Goal: Task Accomplishment & Management: Complete application form

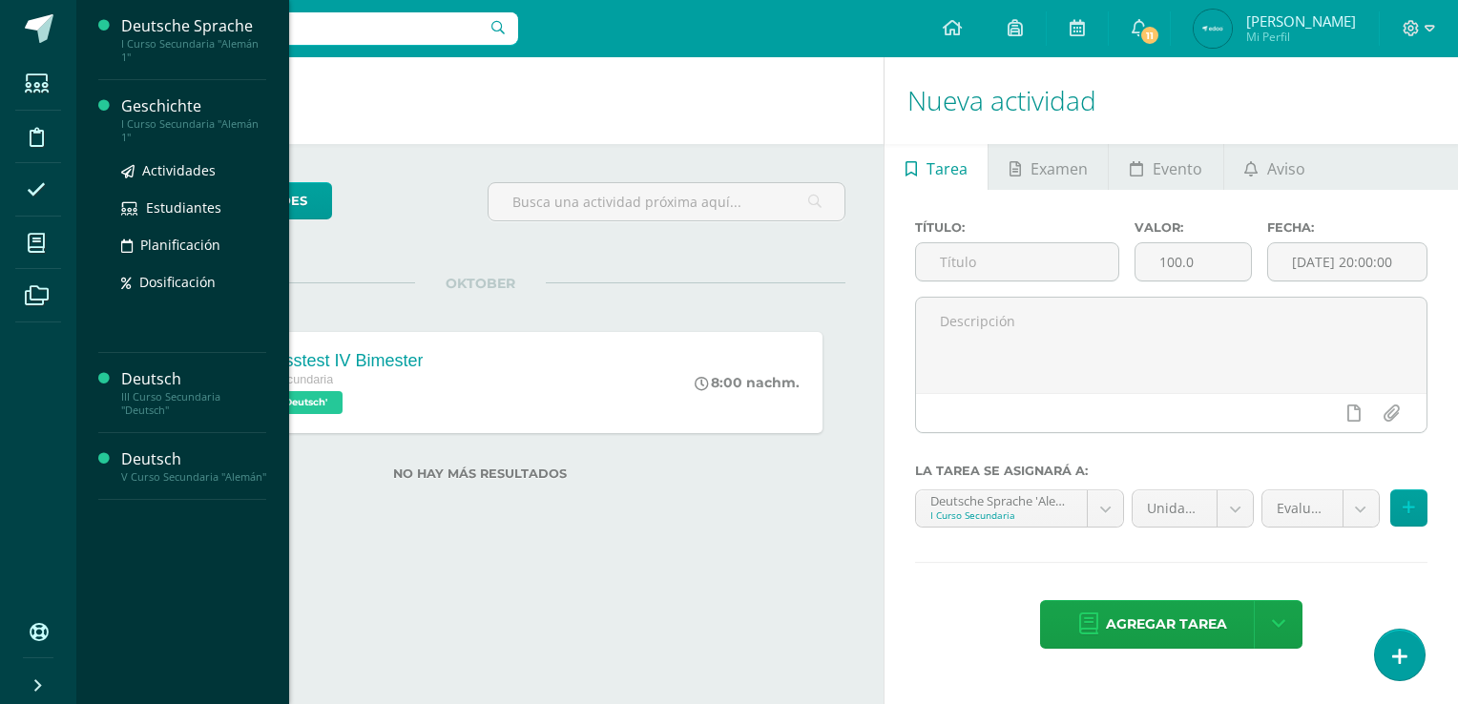
click at [232, 121] on div "I Curso Secundaria "Alemán 1"" at bounding box center [193, 130] width 145 height 27
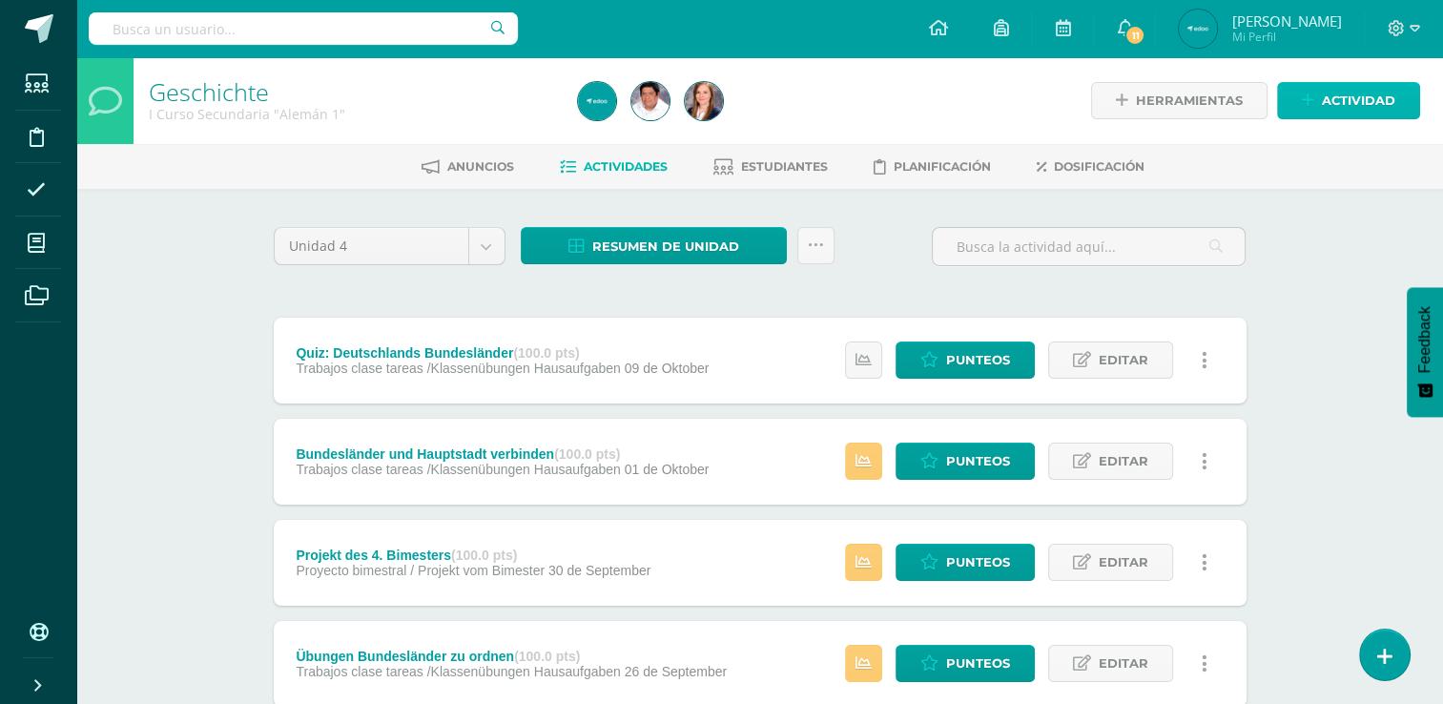
click at [1348, 101] on span "Actividad" at bounding box center [1358, 100] width 73 height 35
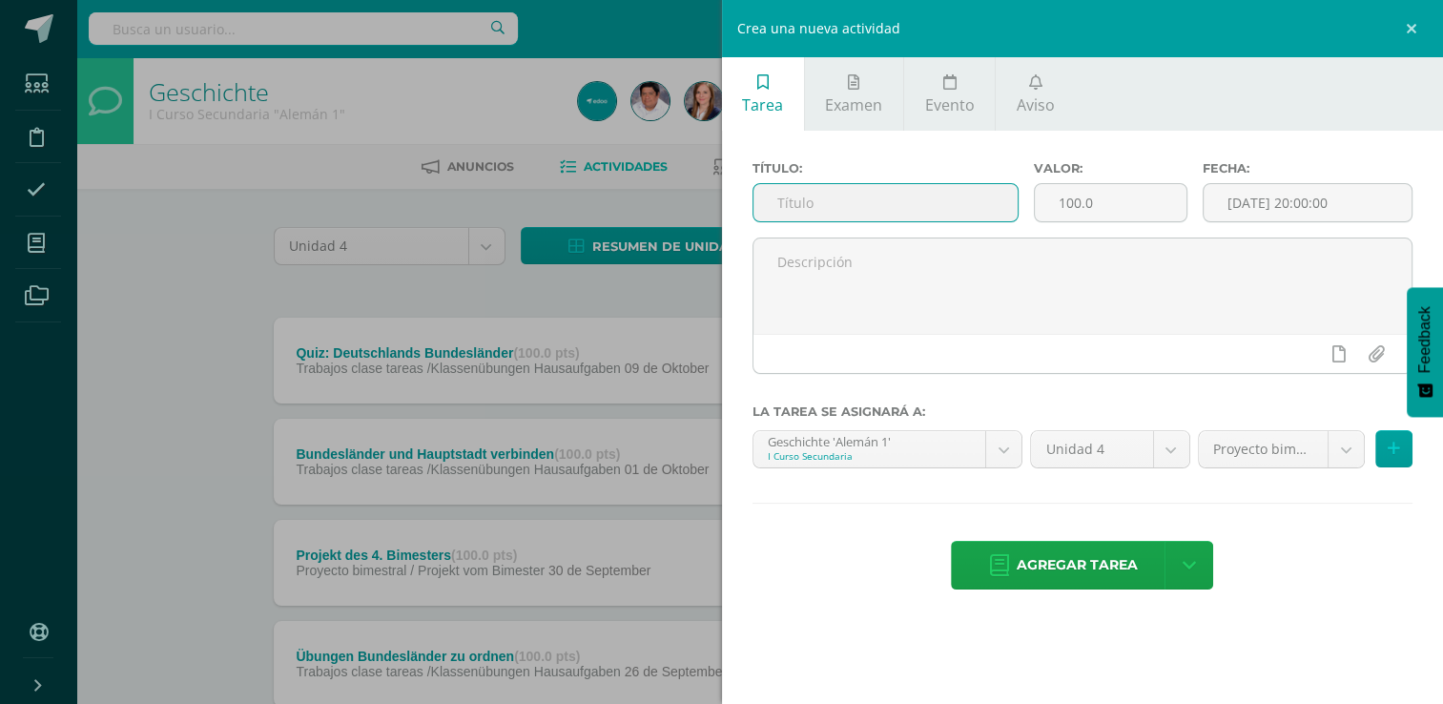
click at [918, 207] on input "text" at bounding box center [886, 202] width 264 height 37
type input "Endprüfung Geschichte"
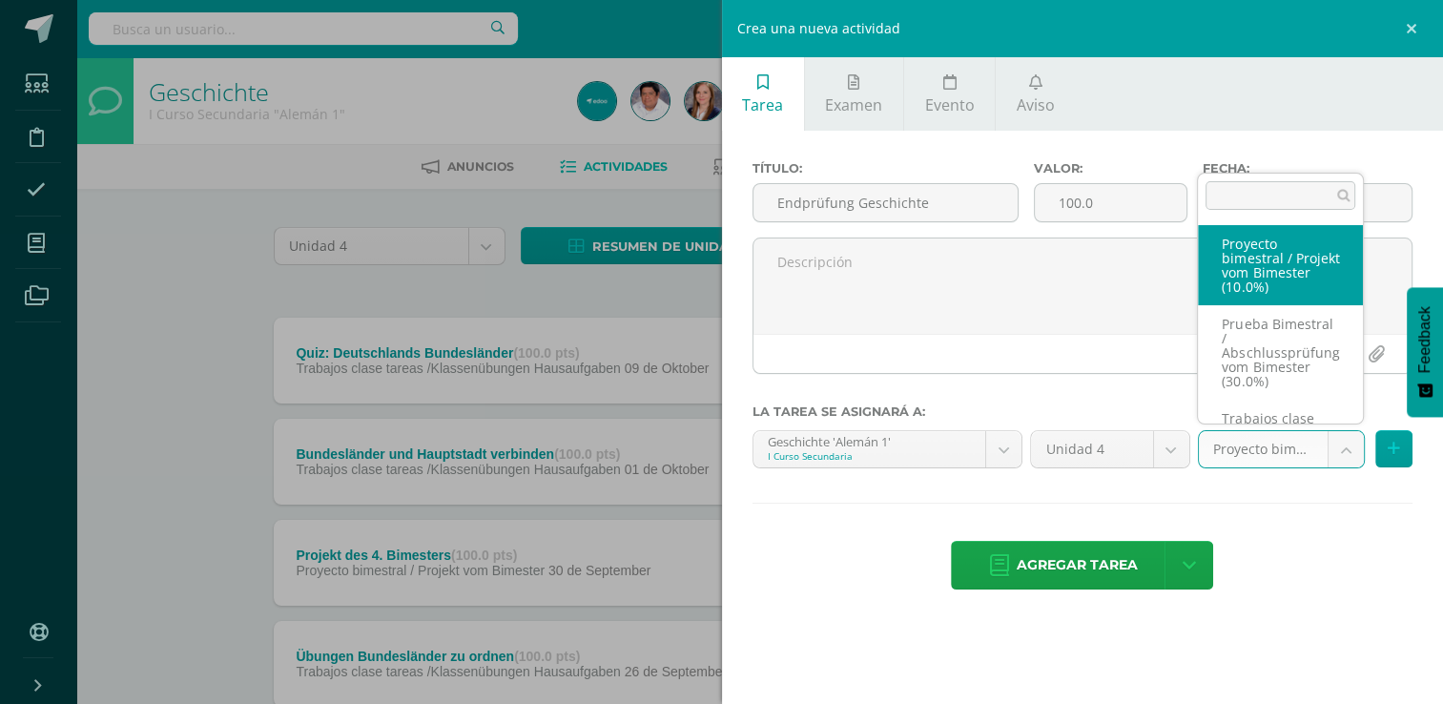
click at [1343, 445] on body "Estudiantes Disciplina Asistencia Mis cursos Archivos Soporte Ayuda Reportar un…" at bounding box center [721, 717] width 1443 height 1434
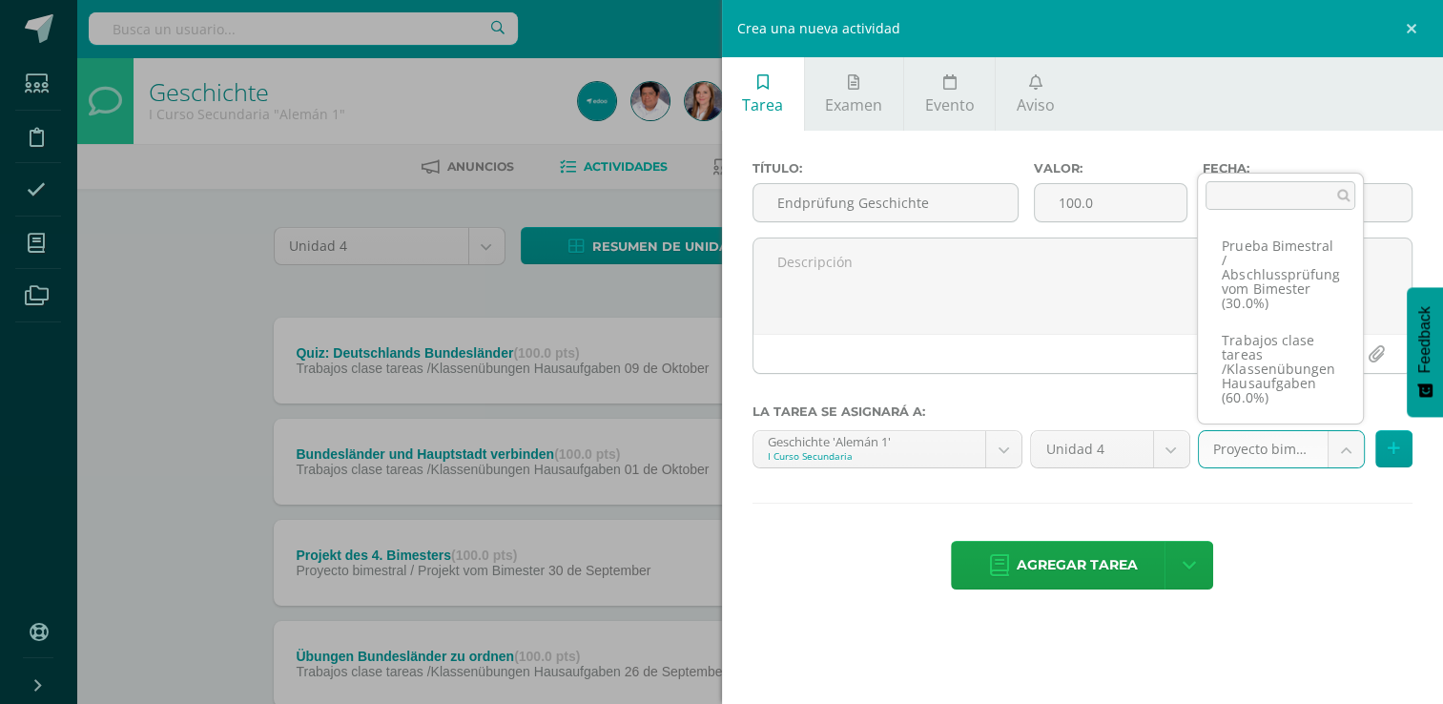
scroll to position [63, 0]
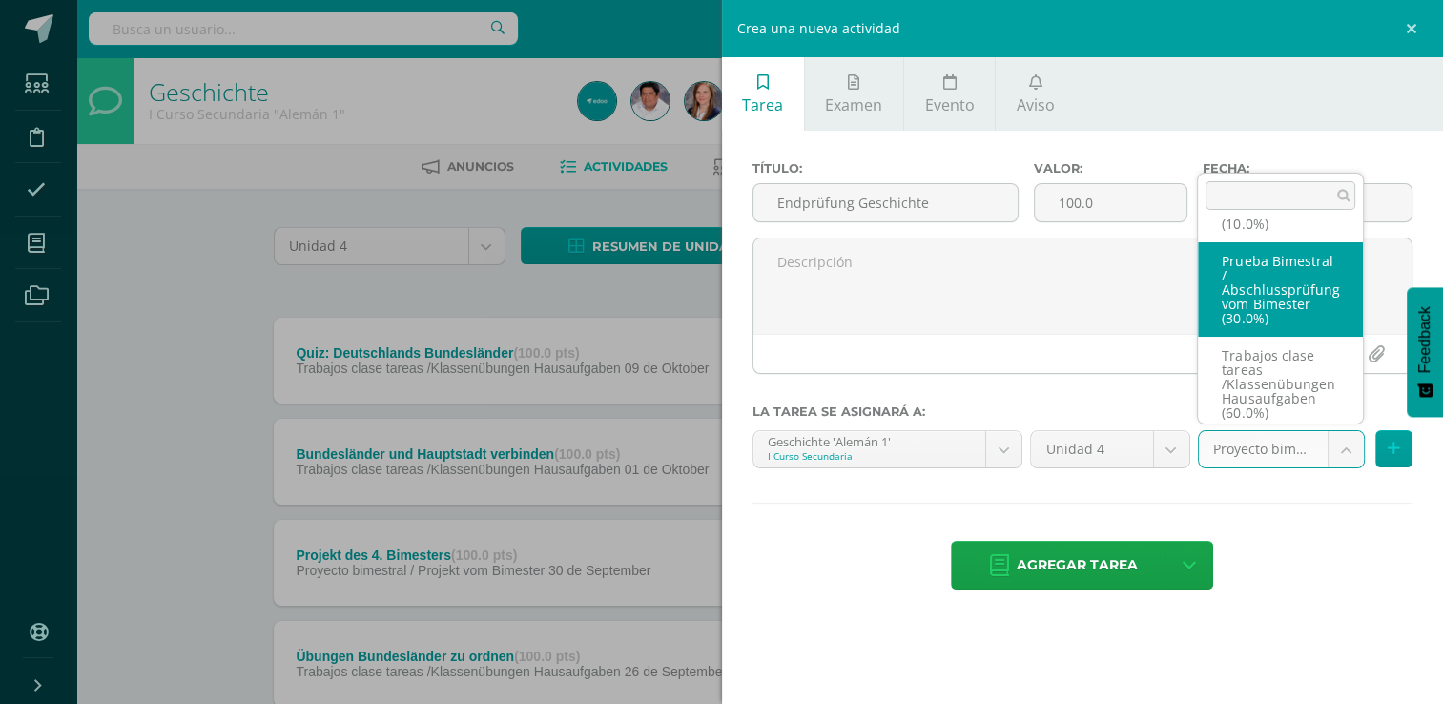
select select "208215"
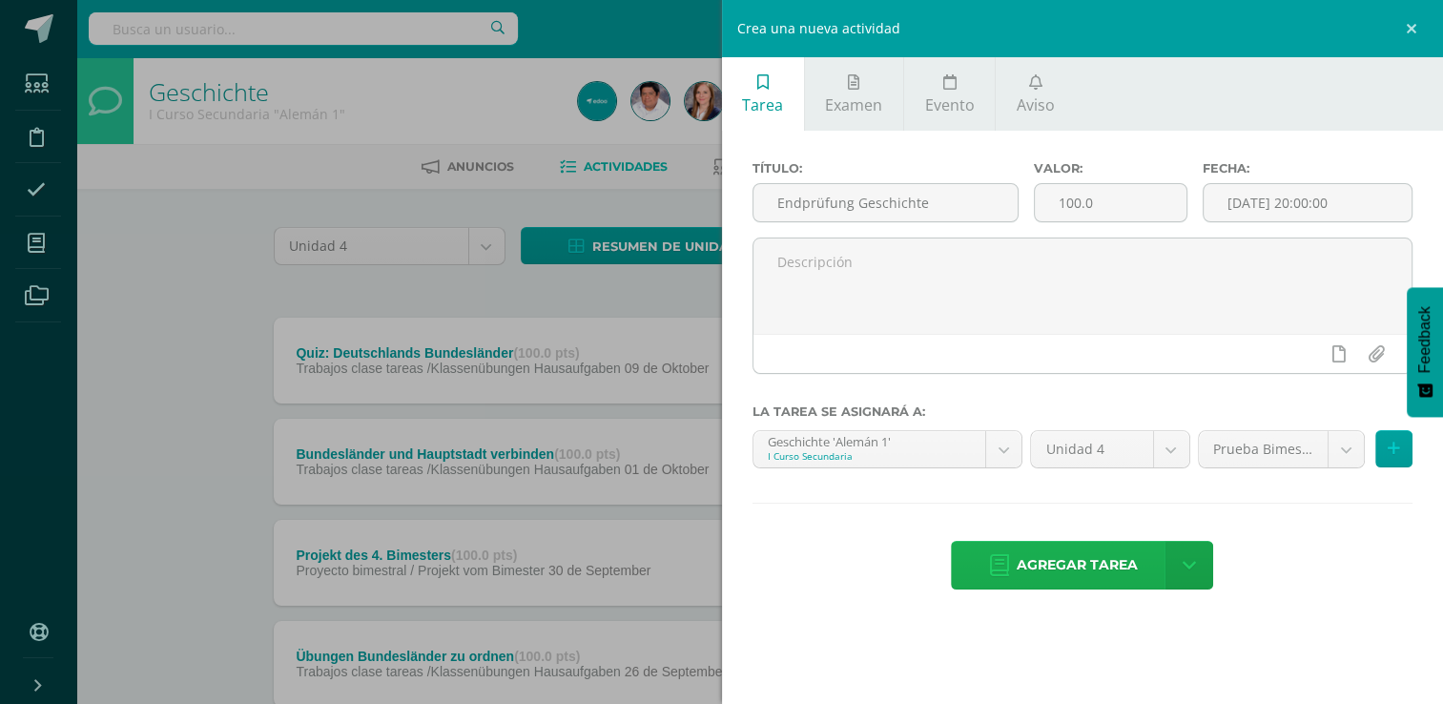
click at [1082, 569] on span "Agregar tarea" at bounding box center [1077, 565] width 121 height 47
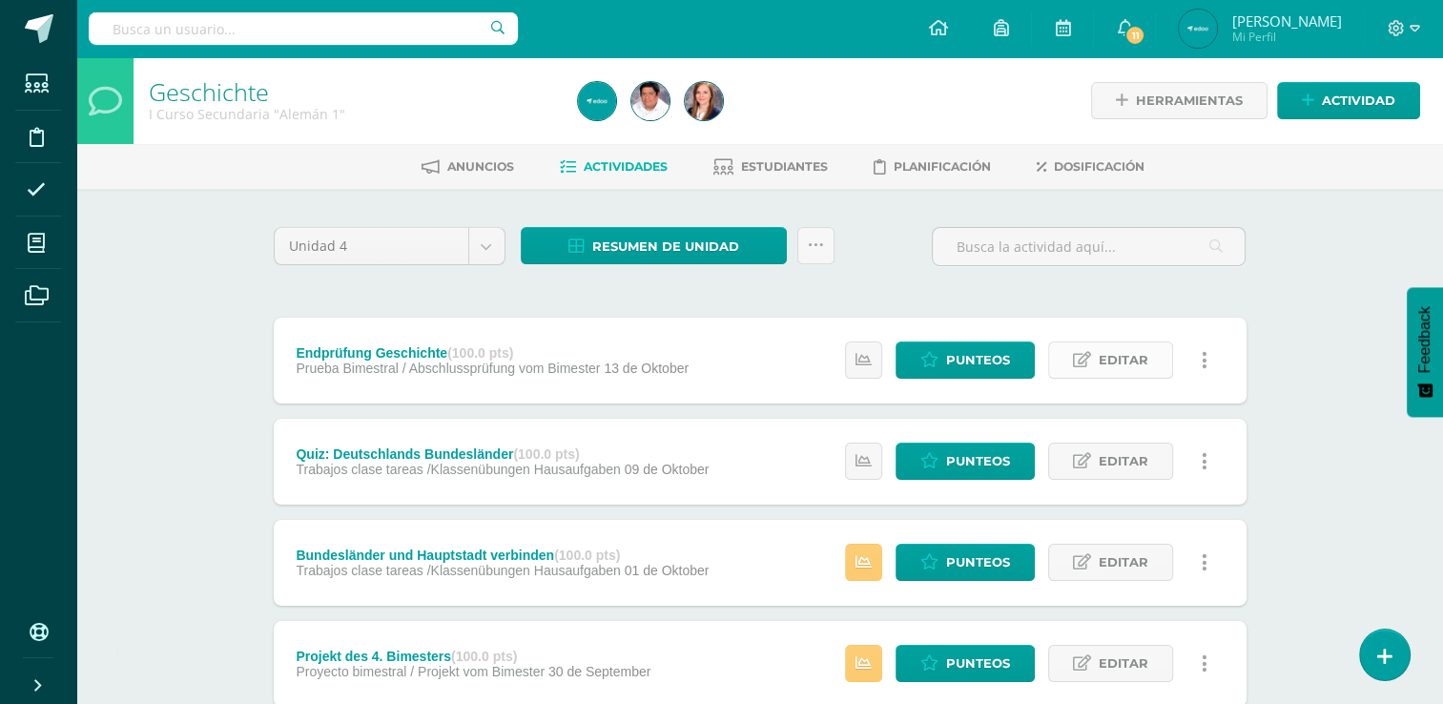
click at [1154, 359] on link "Editar" at bounding box center [1110, 360] width 125 height 37
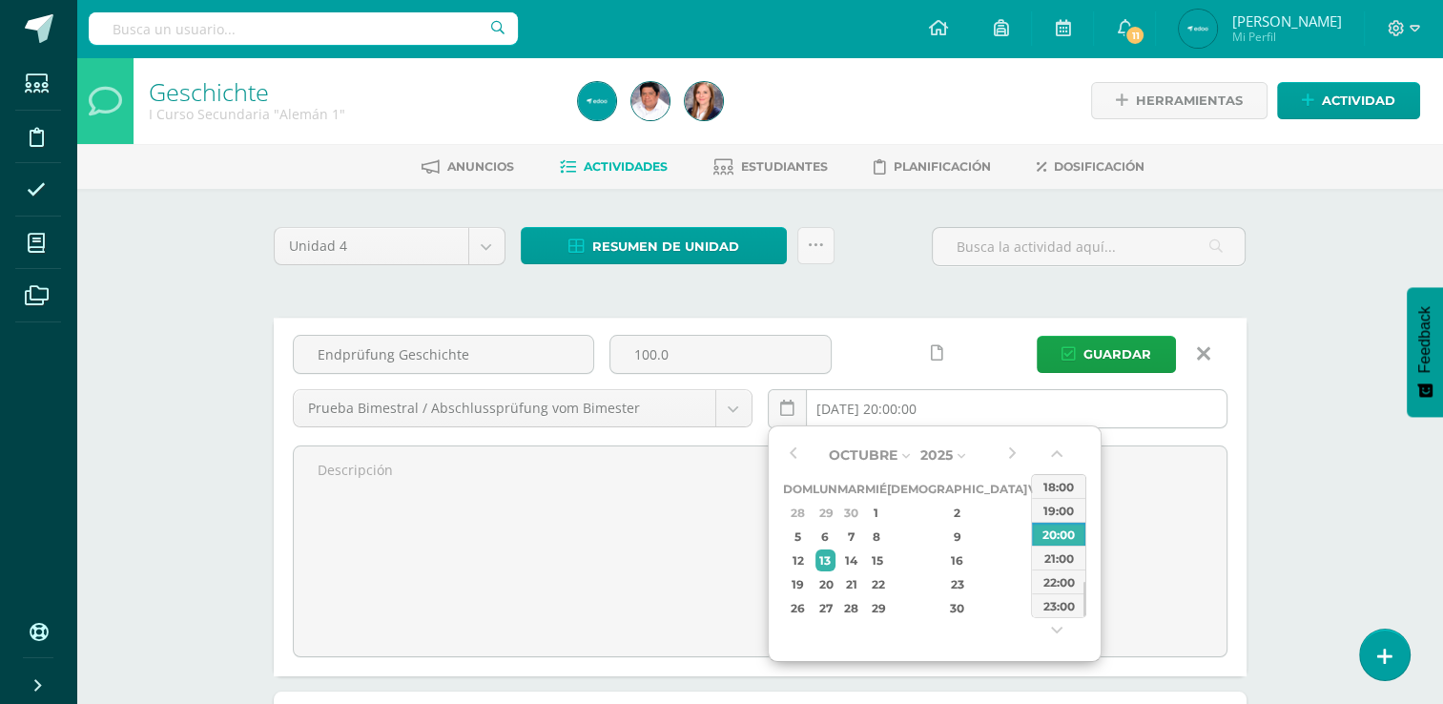
click at [862, 399] on input "2025-10-13 20:00:00" at bounding box center [998, 408] width 458 height 37
click at [1029, 529] on div "10" at bounding box center [1037, 537] width 17 height 22
click at [1064, 460] on button "button" at bounding box center [1058, 458] width 19 height 29
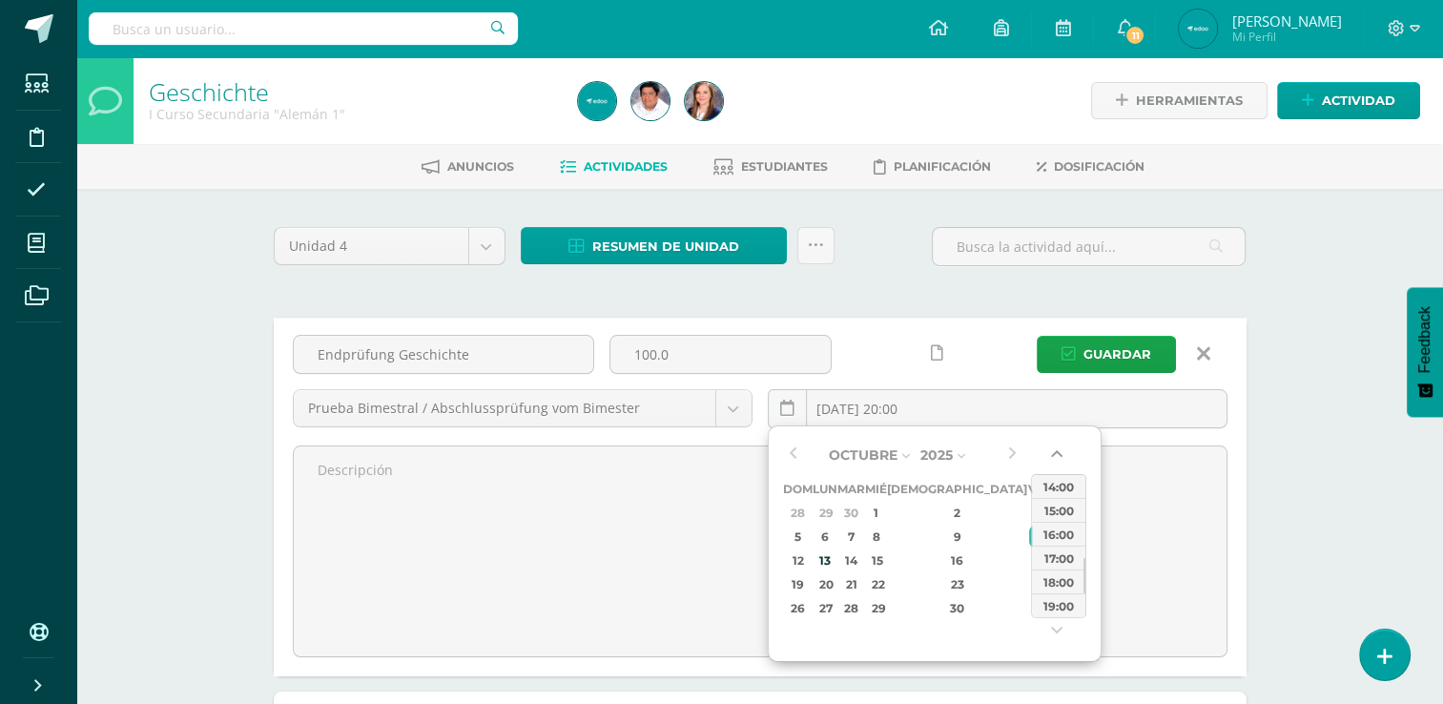
click at [1064, 460] on button "button" at bounding box center [1058, 458] width 19 height 29
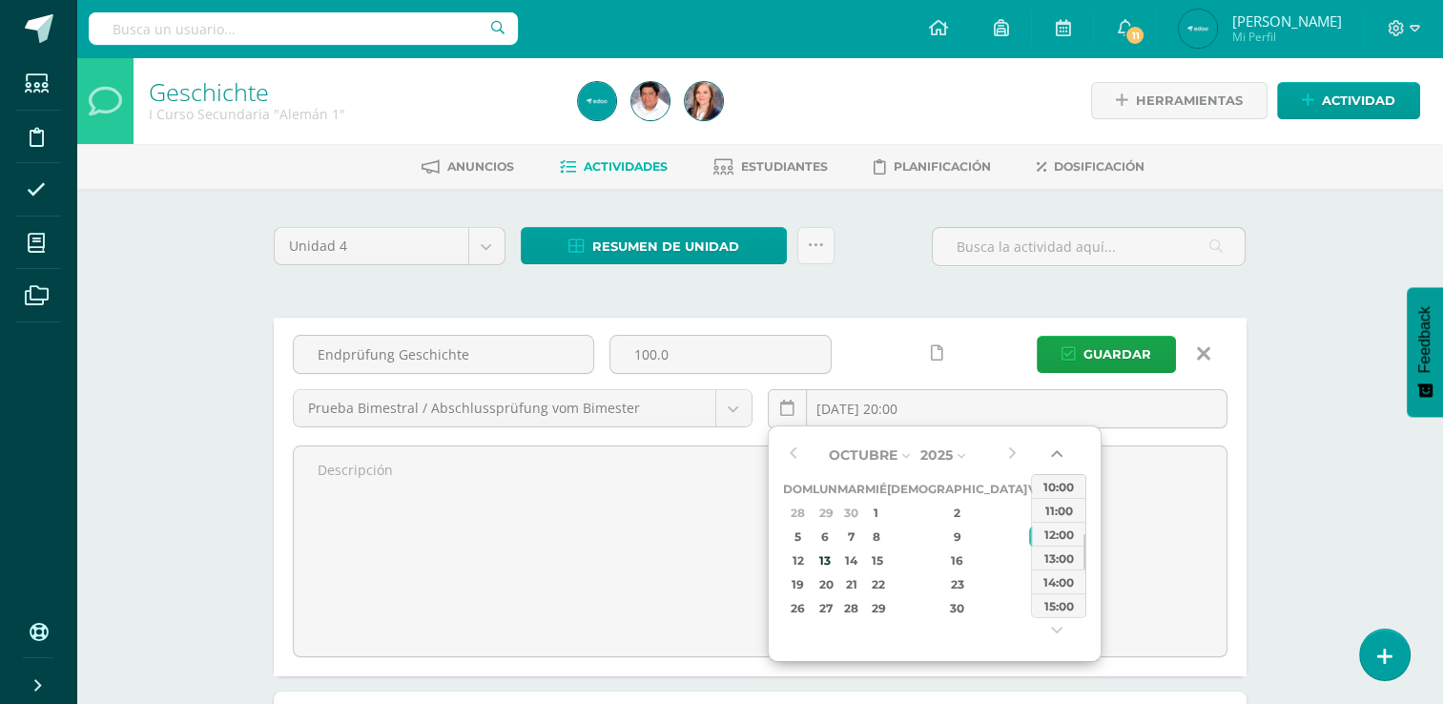
click at [1064, 460] on button "button" at bounding box center [1058, 458] width 19 height 29
click at [1061, 500] on div "08:00" at bounding box center [1058, 510] width 53 height 24
type input "2025-10-10 08:00"
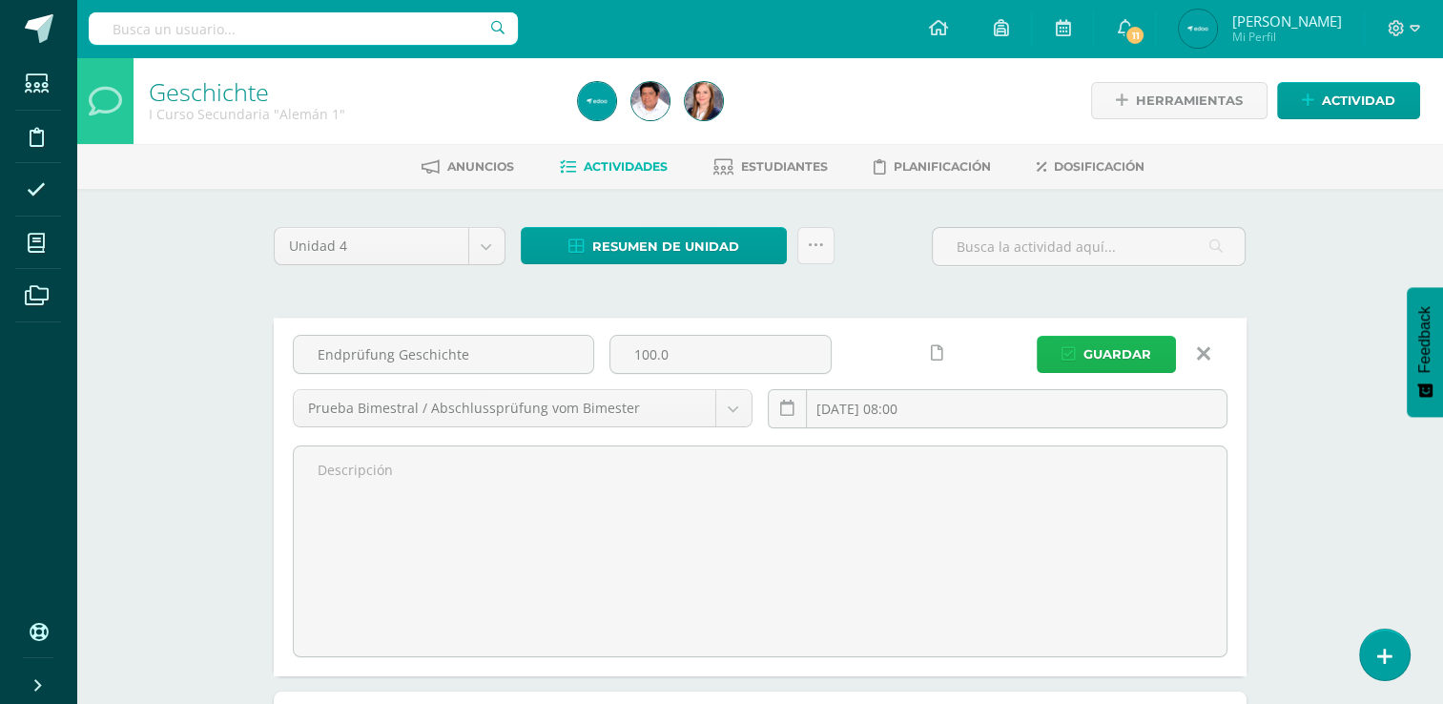
click at [1121, 350] on span "Guardar" at bounding box center [1118, 354] width 68 height 35
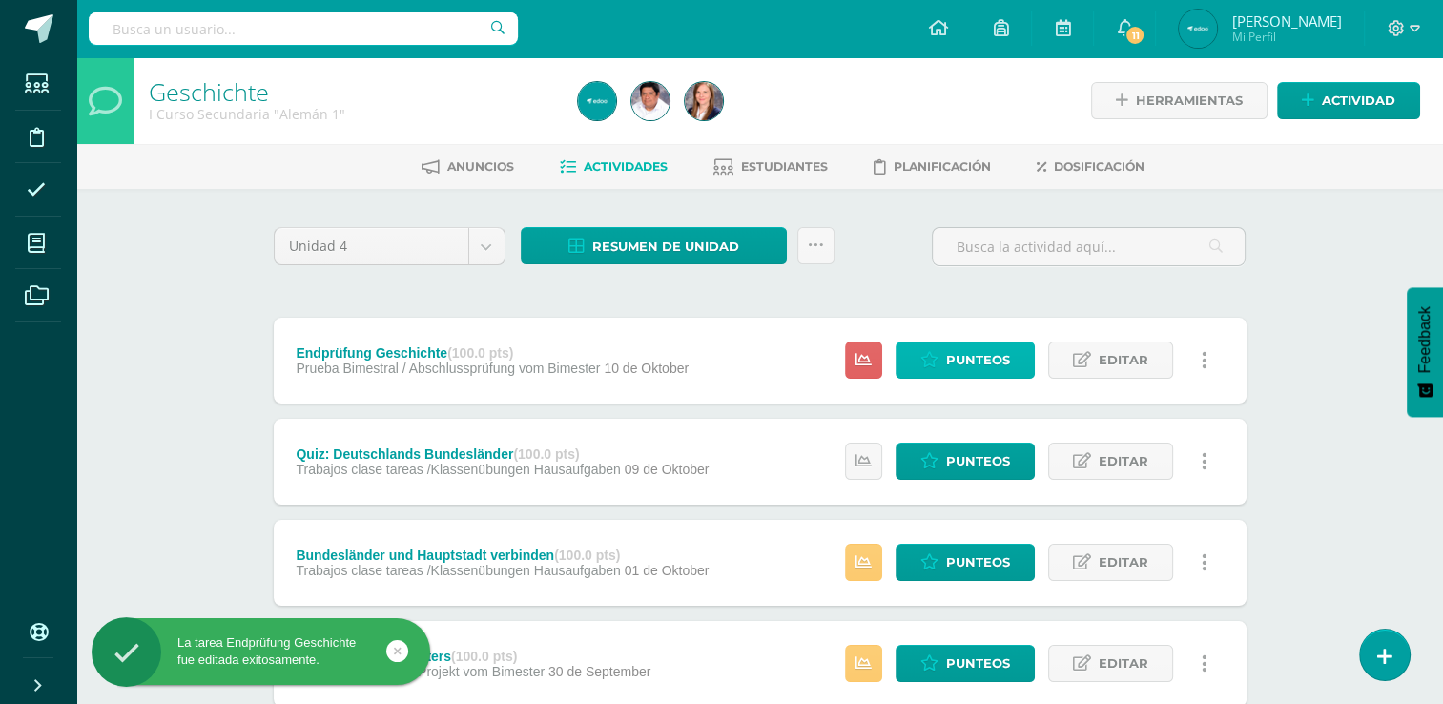
click at [986, 357] on span "Punteos" at bounding box center [978, 359] width 64 height 35
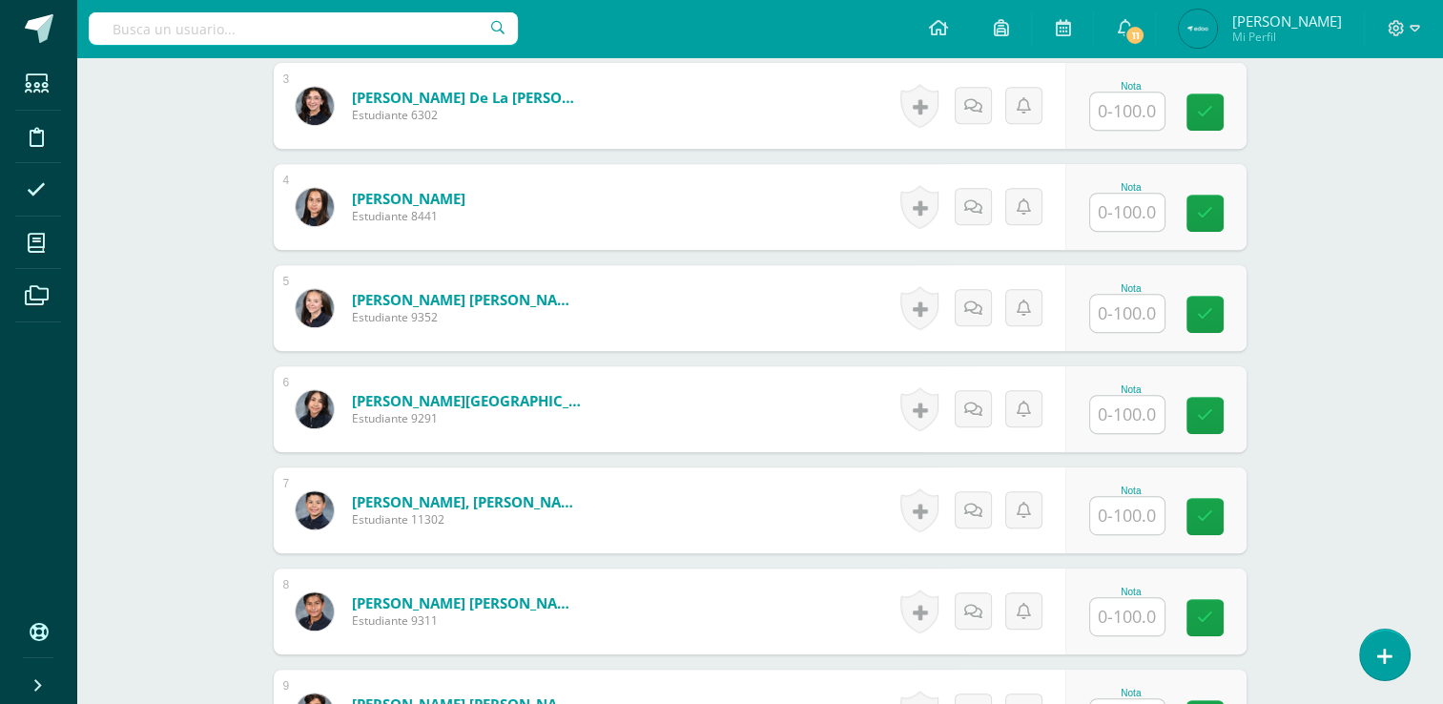
scroll to position [832, 0]
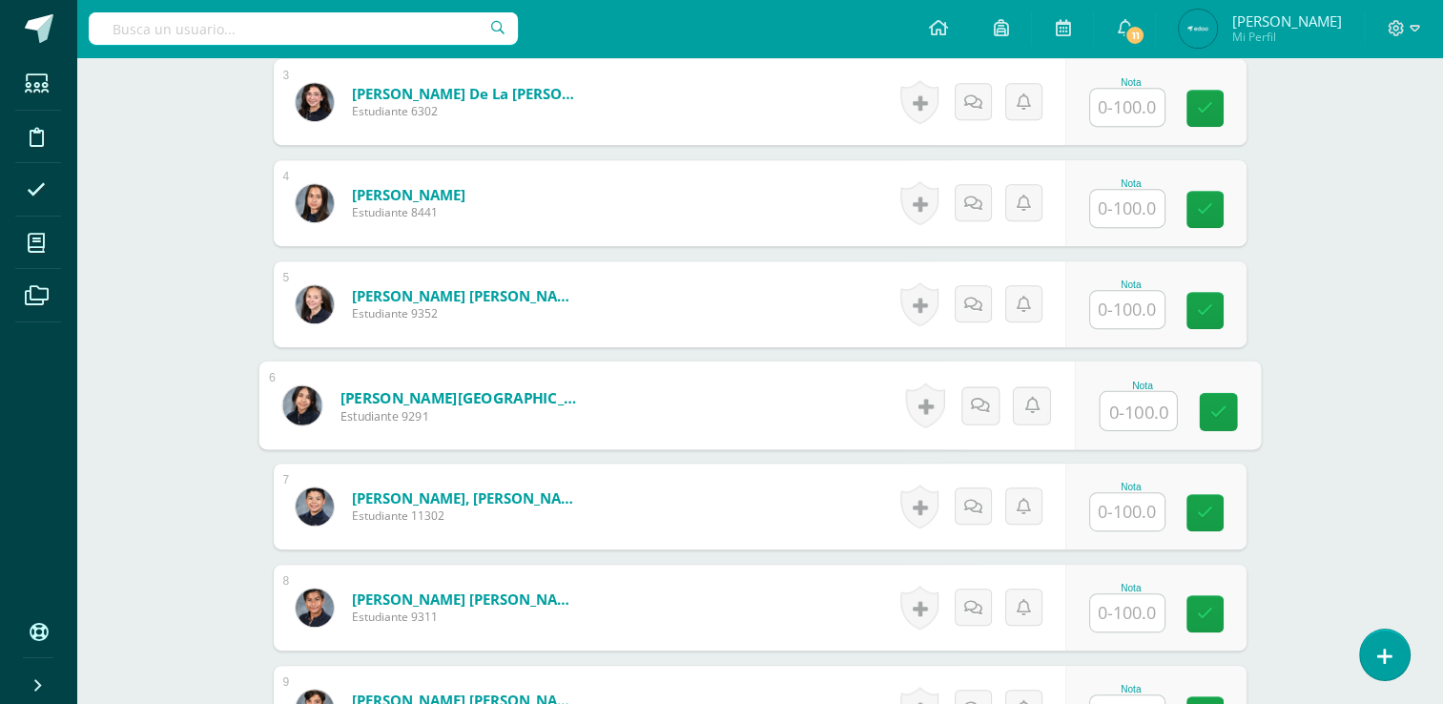
click at [1137, 411] on input "text" at bounding box center [1138, 411] width 76 height 38
type input "91"
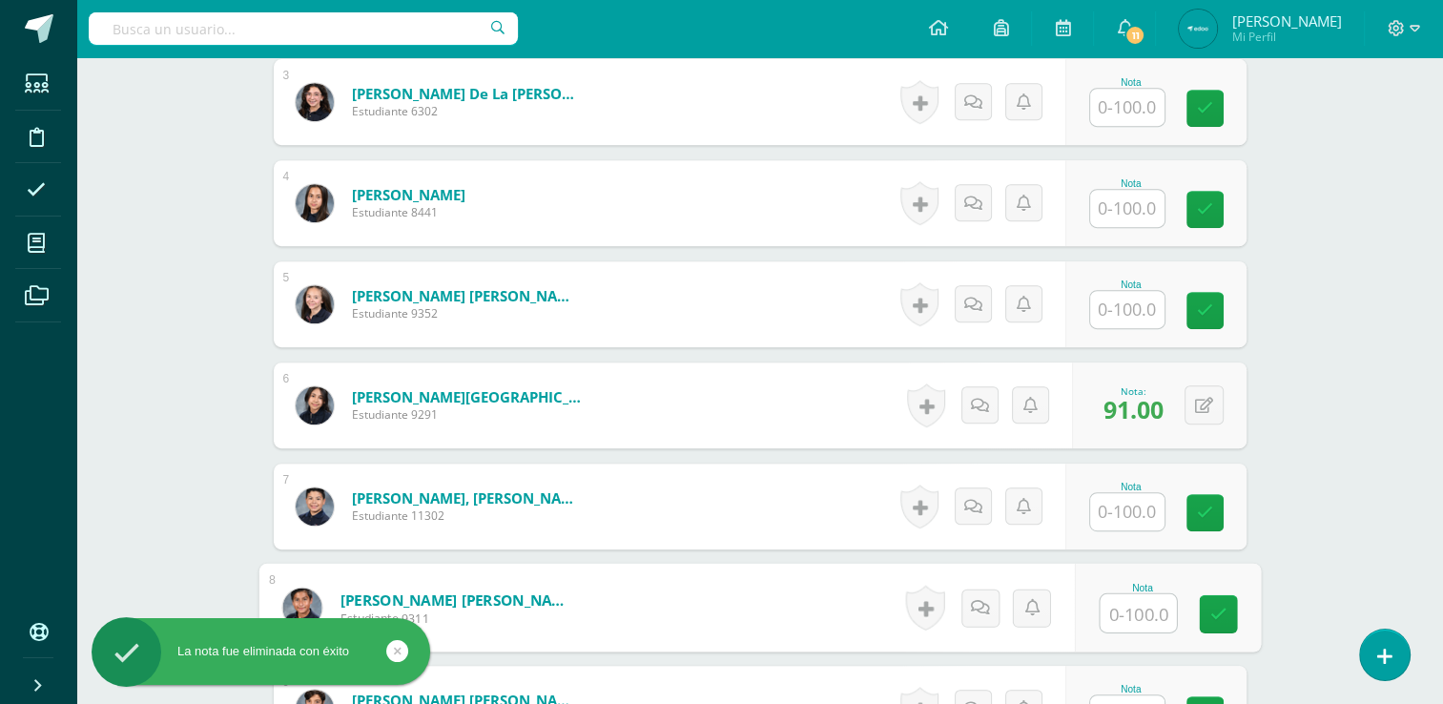
click at [1140, 605] on input "text" at bounding box center [1138, 613] width 76 height 38
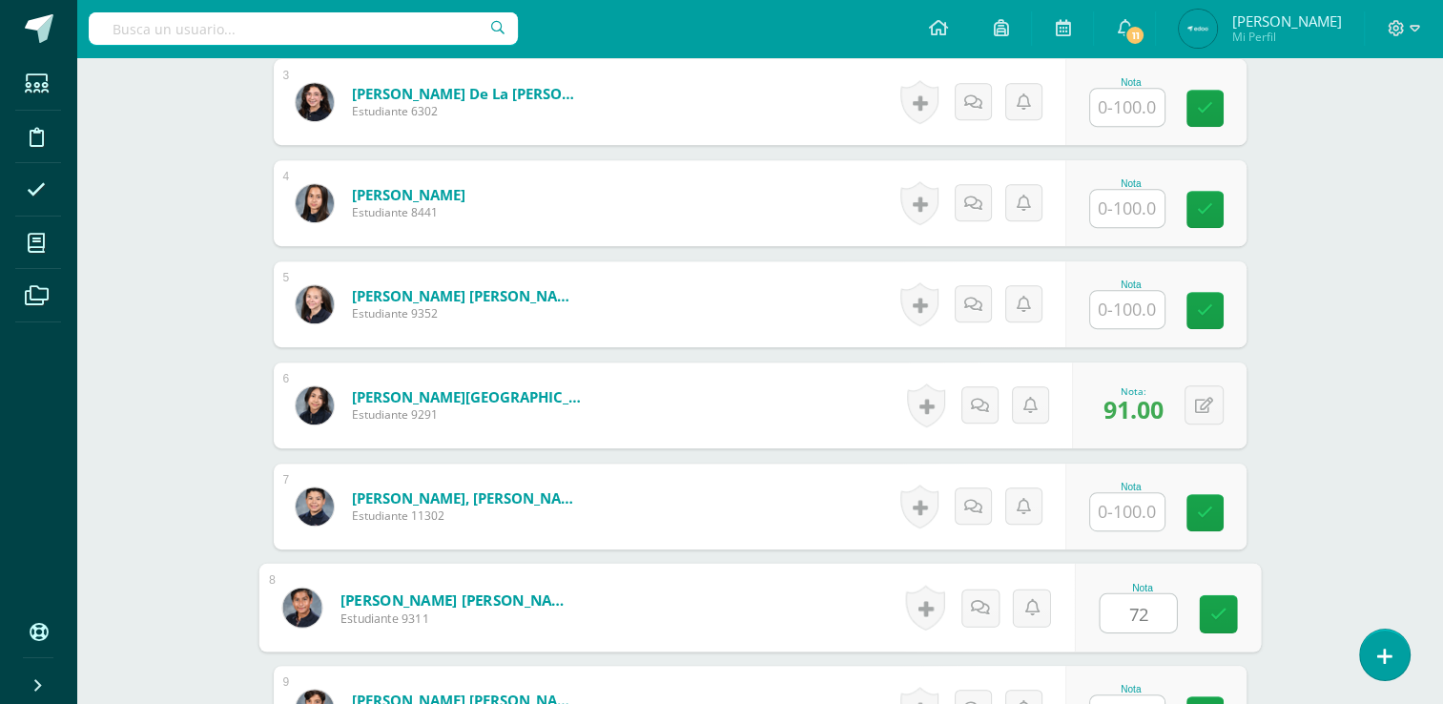
type input "72"
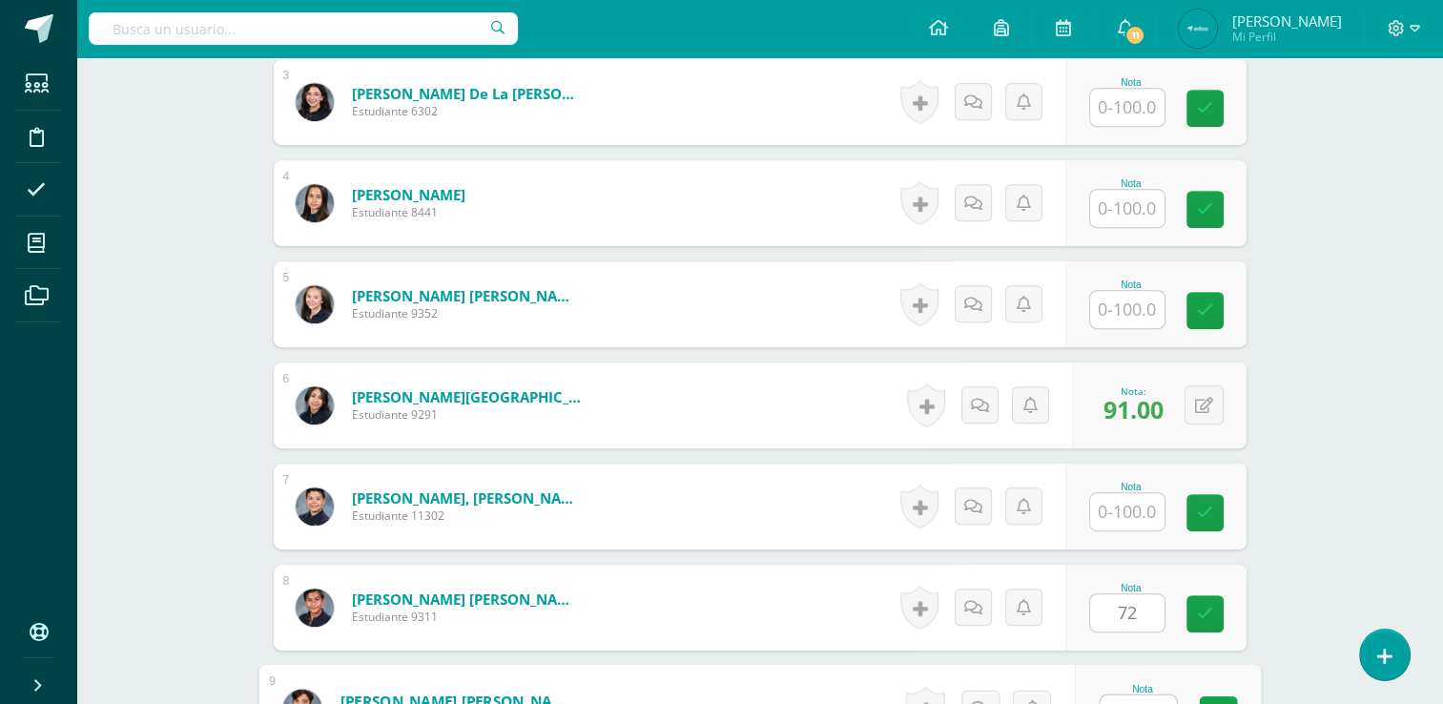
scroll to position [859, 0]
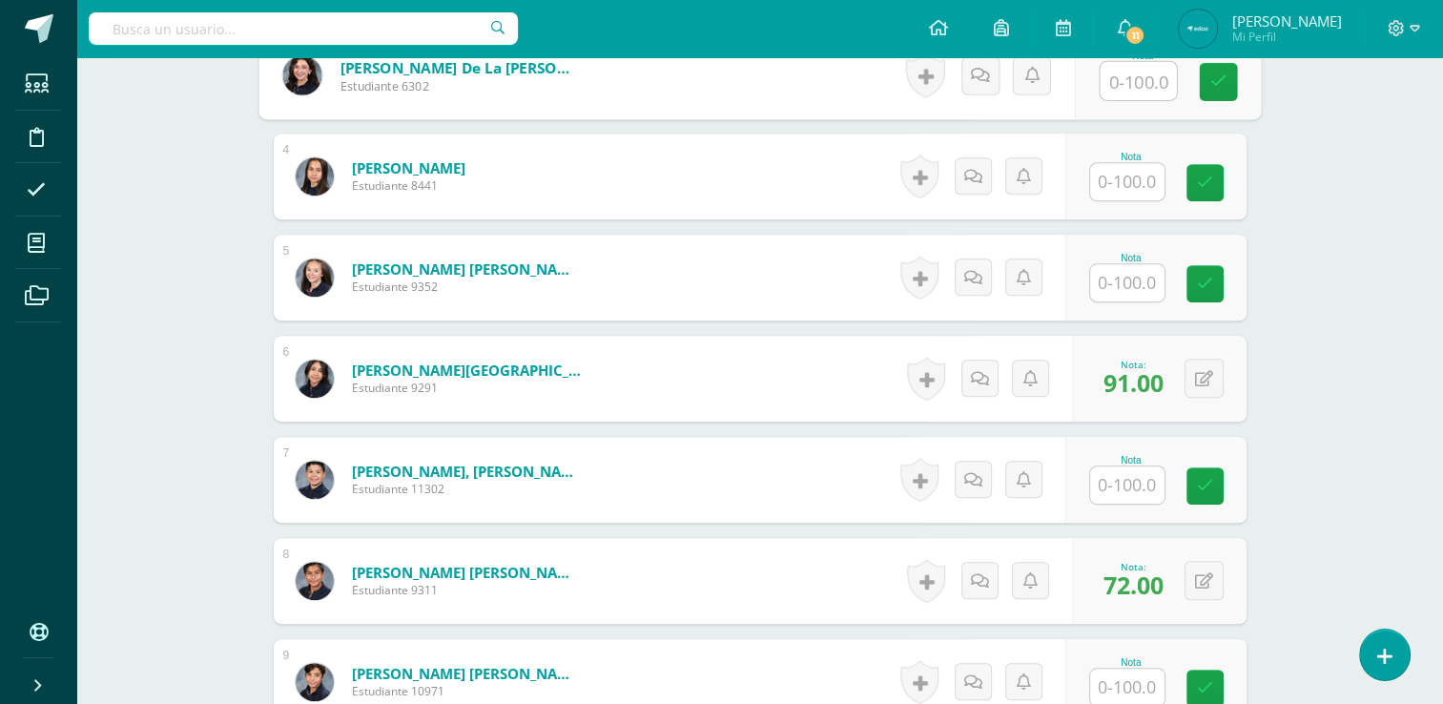
click at [1126, 80] on input "text" at bounding box center [1138, 81] width 76 height 38
type input "71"
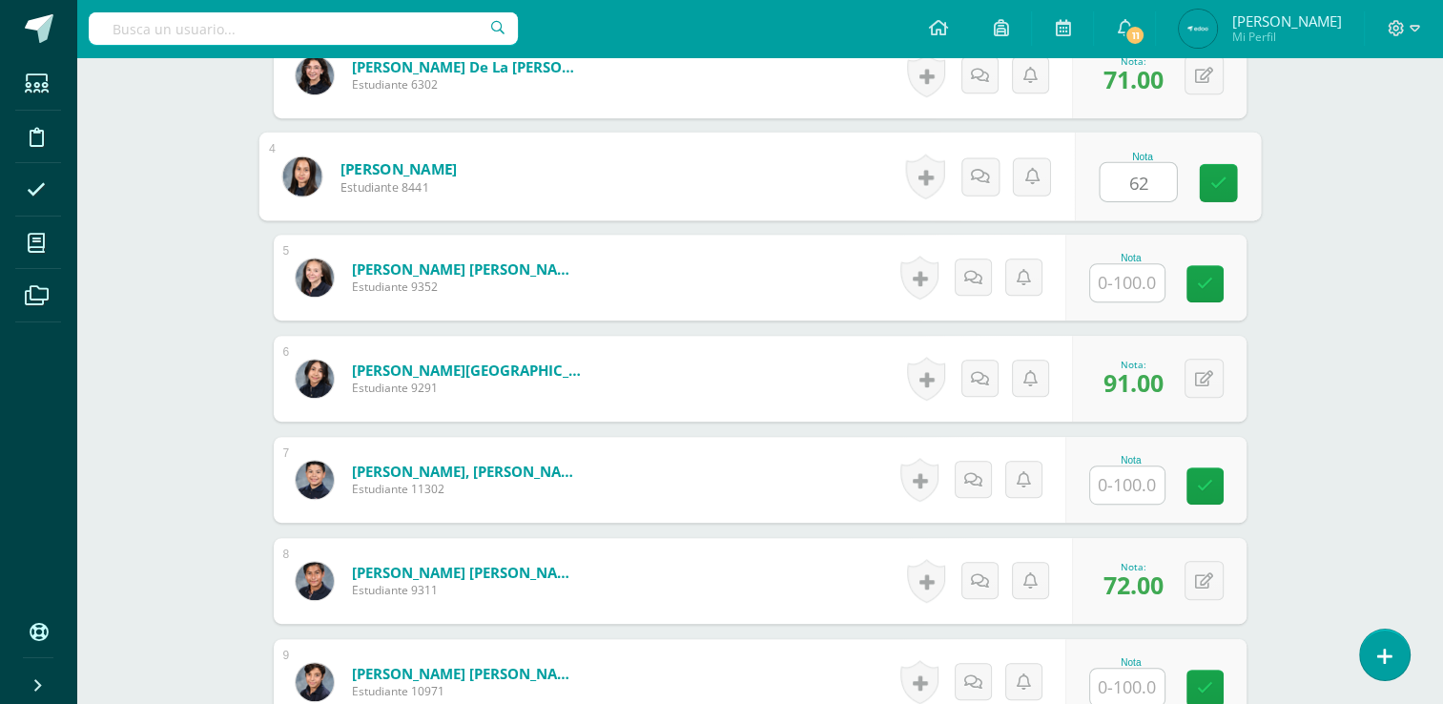
type input "62"
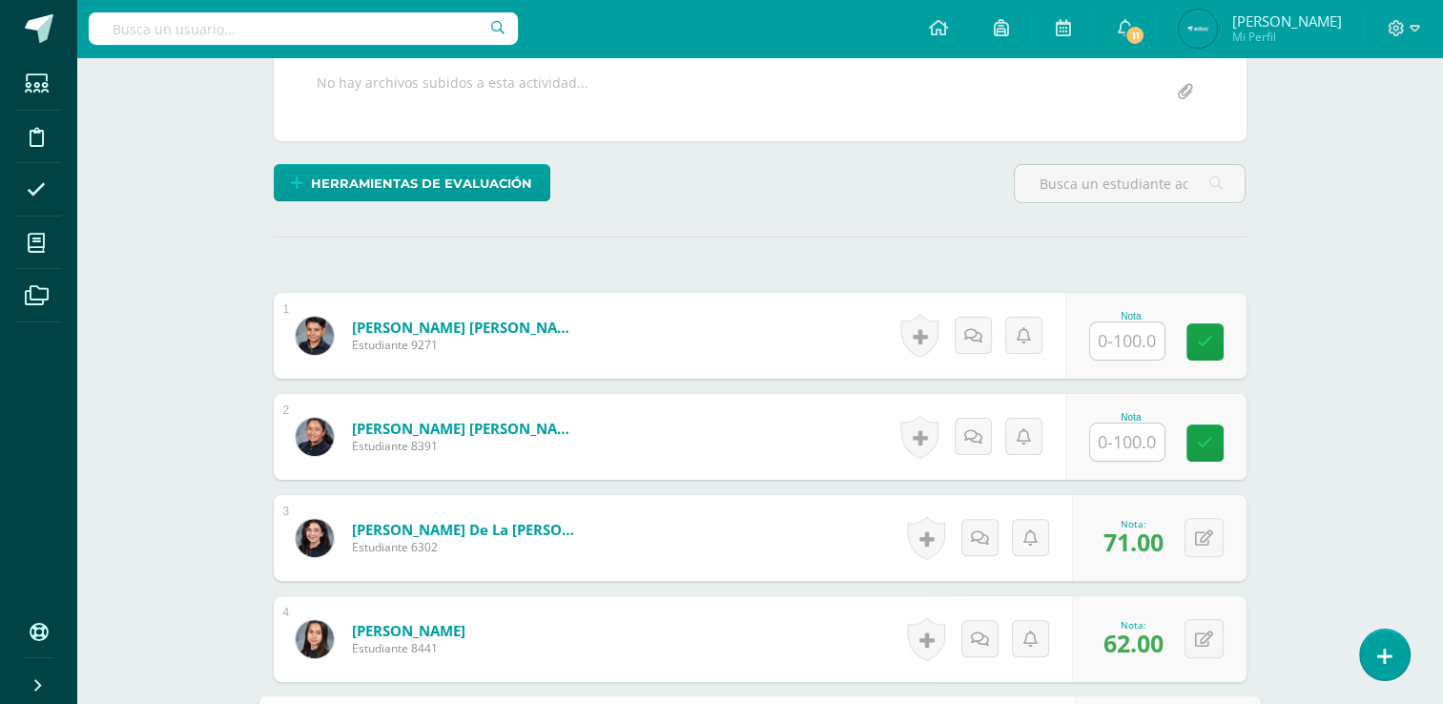
scroll to position [363, 0]
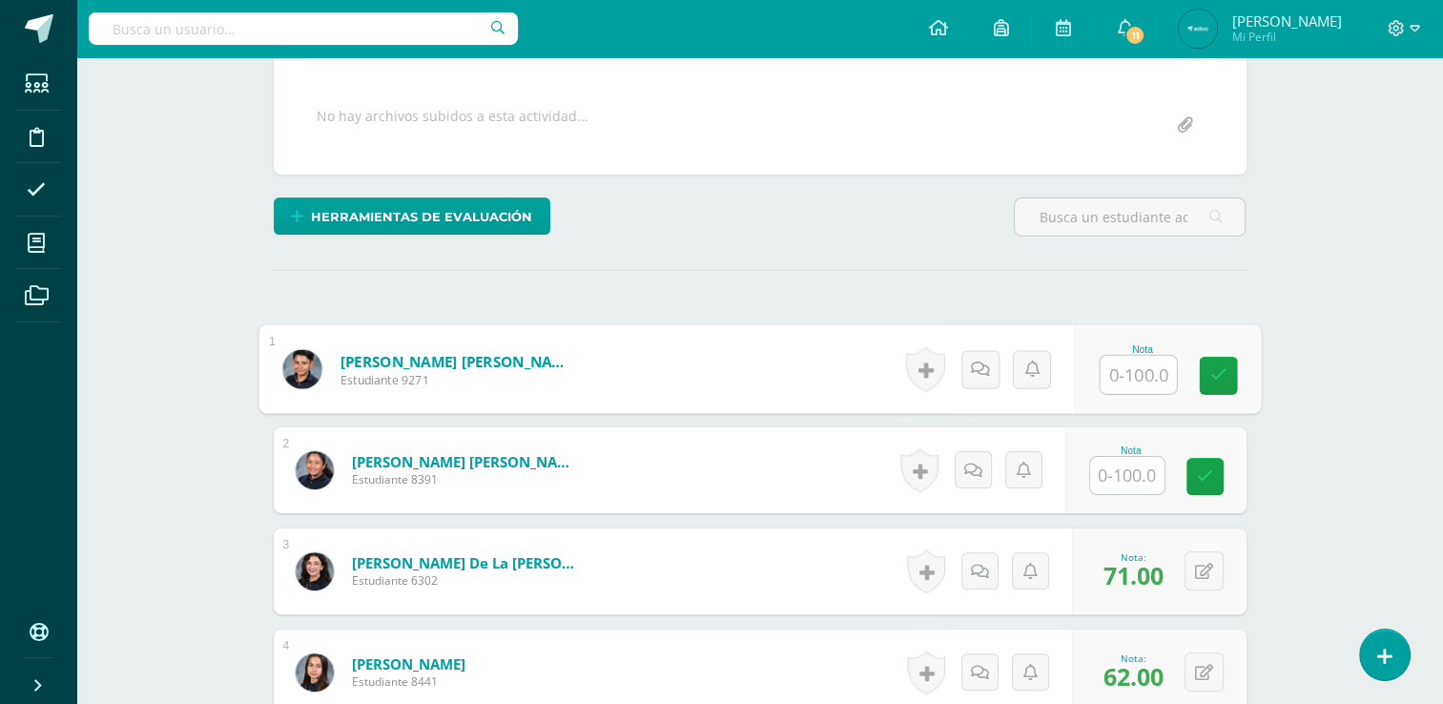
click at [1116, 371] on input "text" at bounding box center [1138, 375] width 76 height 38
type input "82"
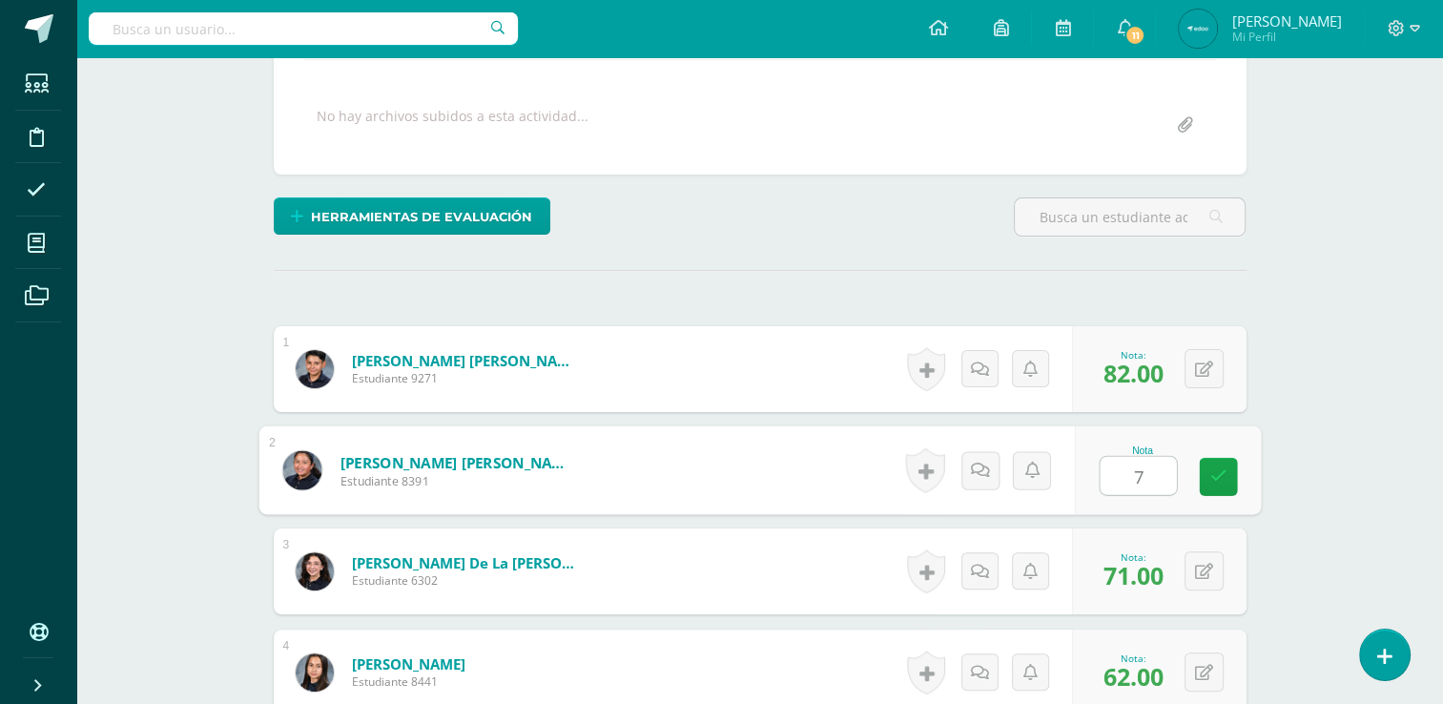
type input "78"
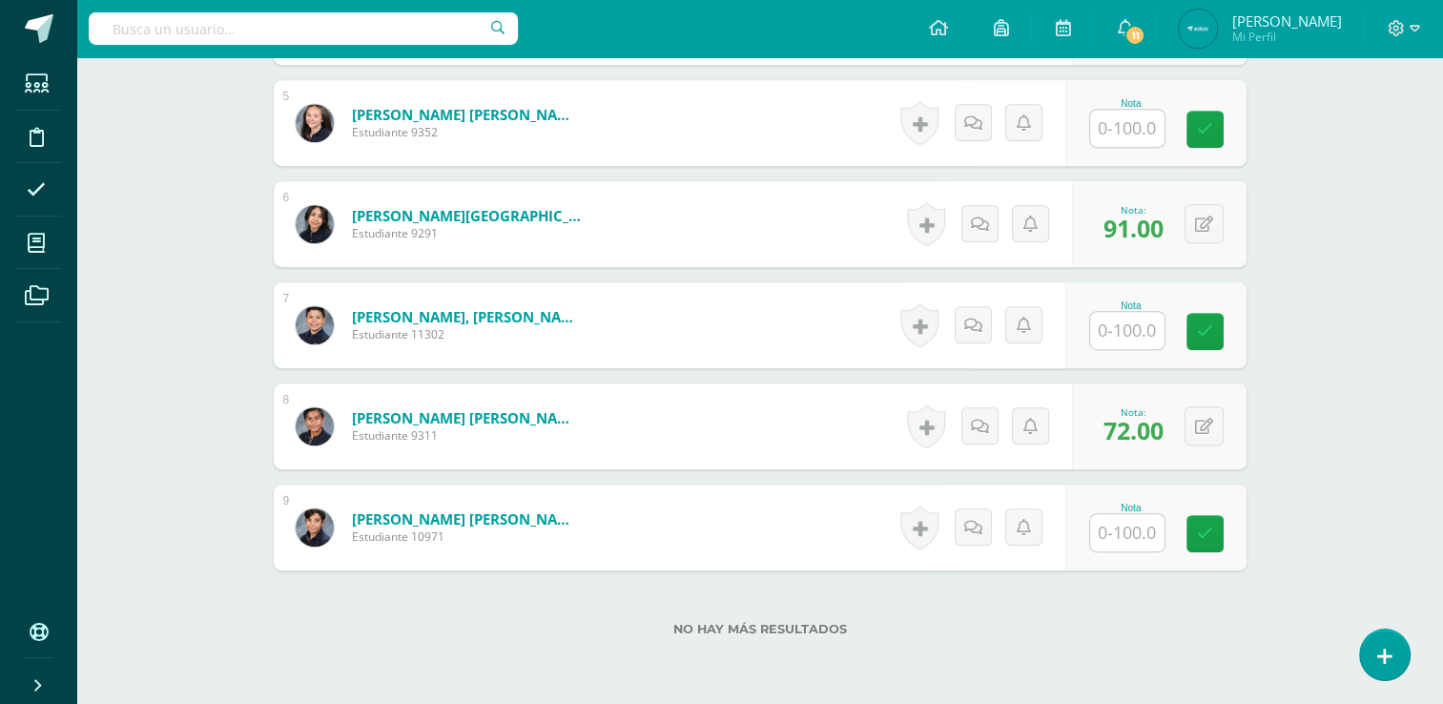
scroll to position [1008, 0]
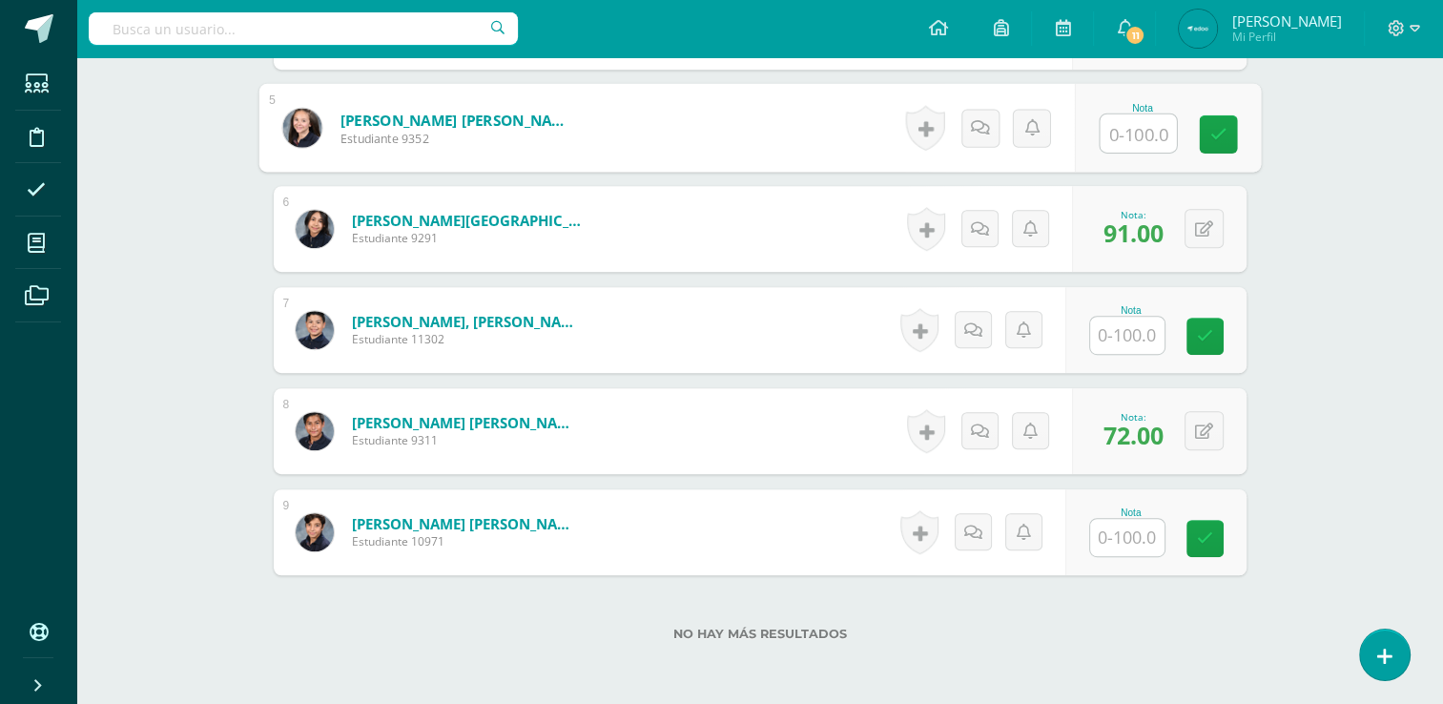
click at [1148, 125] on input "text" at bounding box center [1138, 133] width 76 height 38
type input "93"
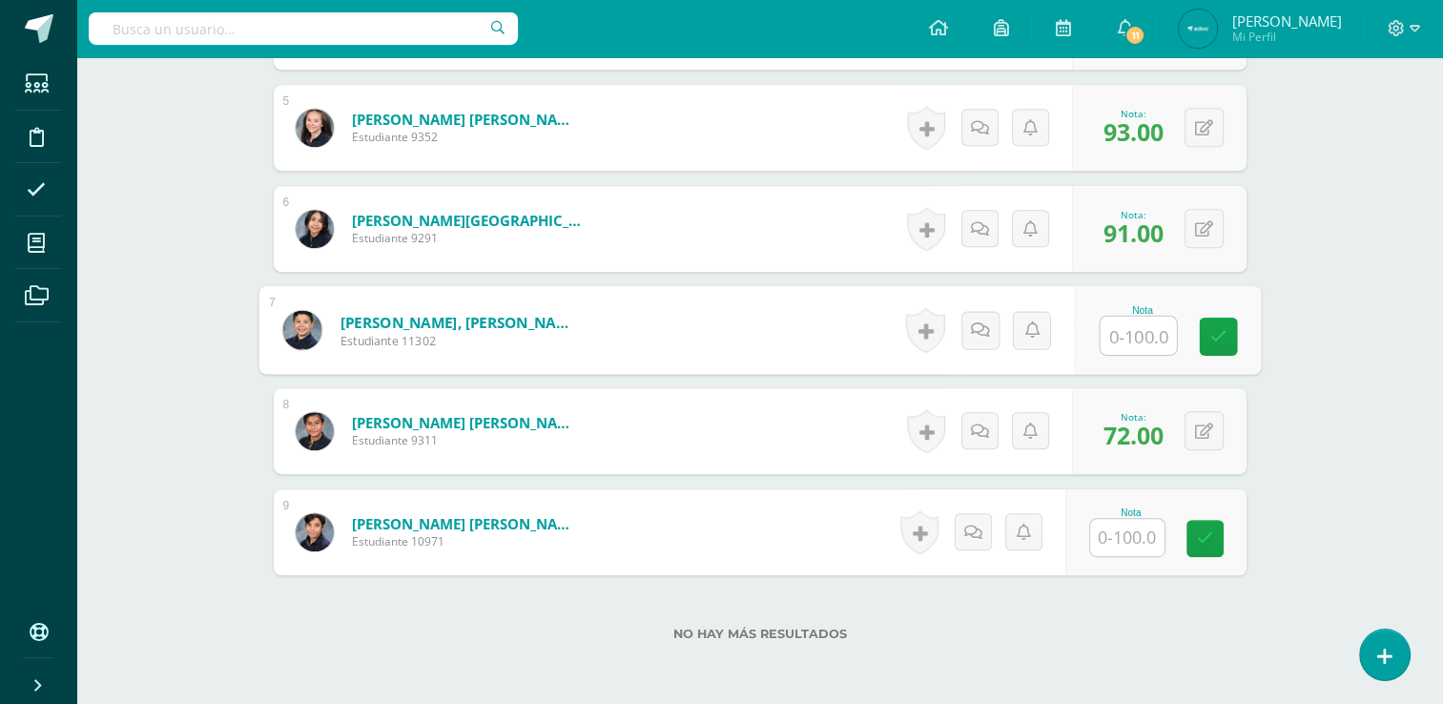
click at [1133, 336] on input "text" at bounding box center [1138, 336] width 76 height 38
type input "86"
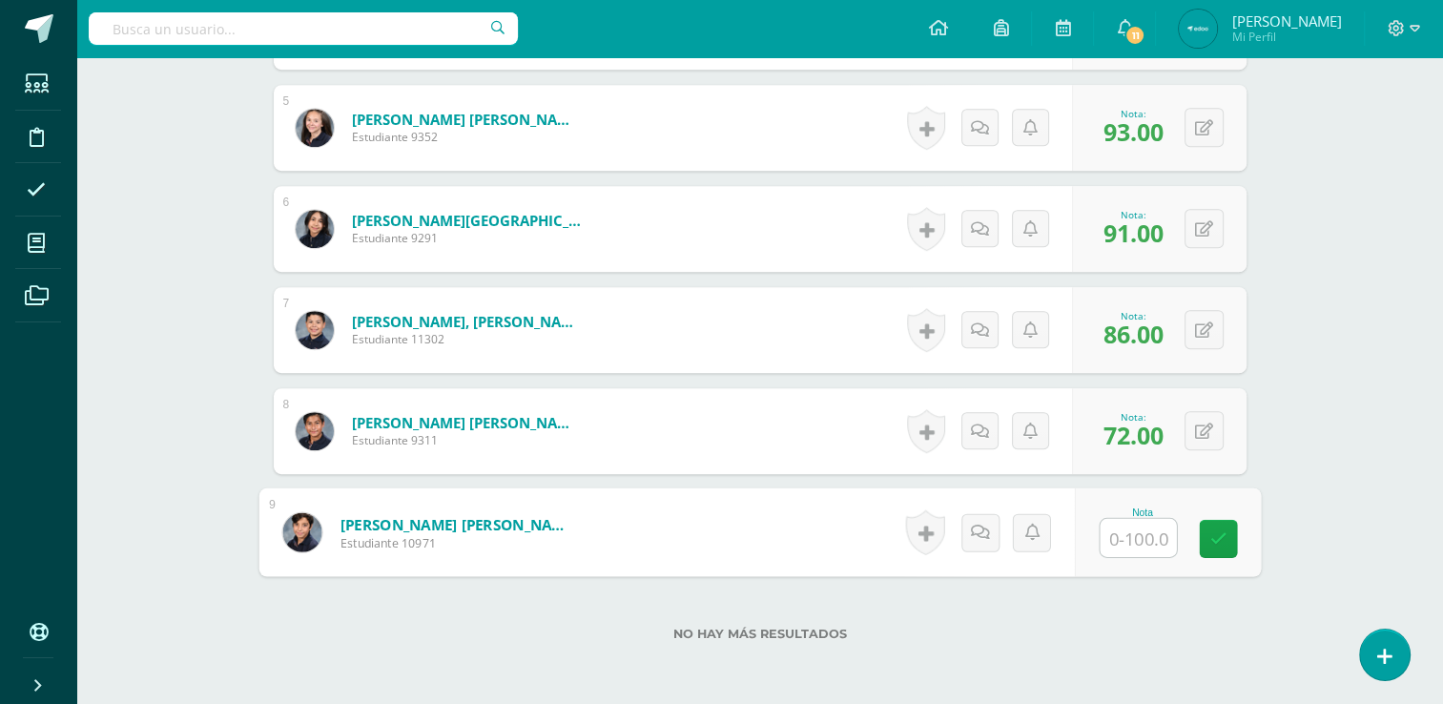
click at [1137, 544] on input "text" at bounding box center [1138, 538] width 76 height 38
type input "66"
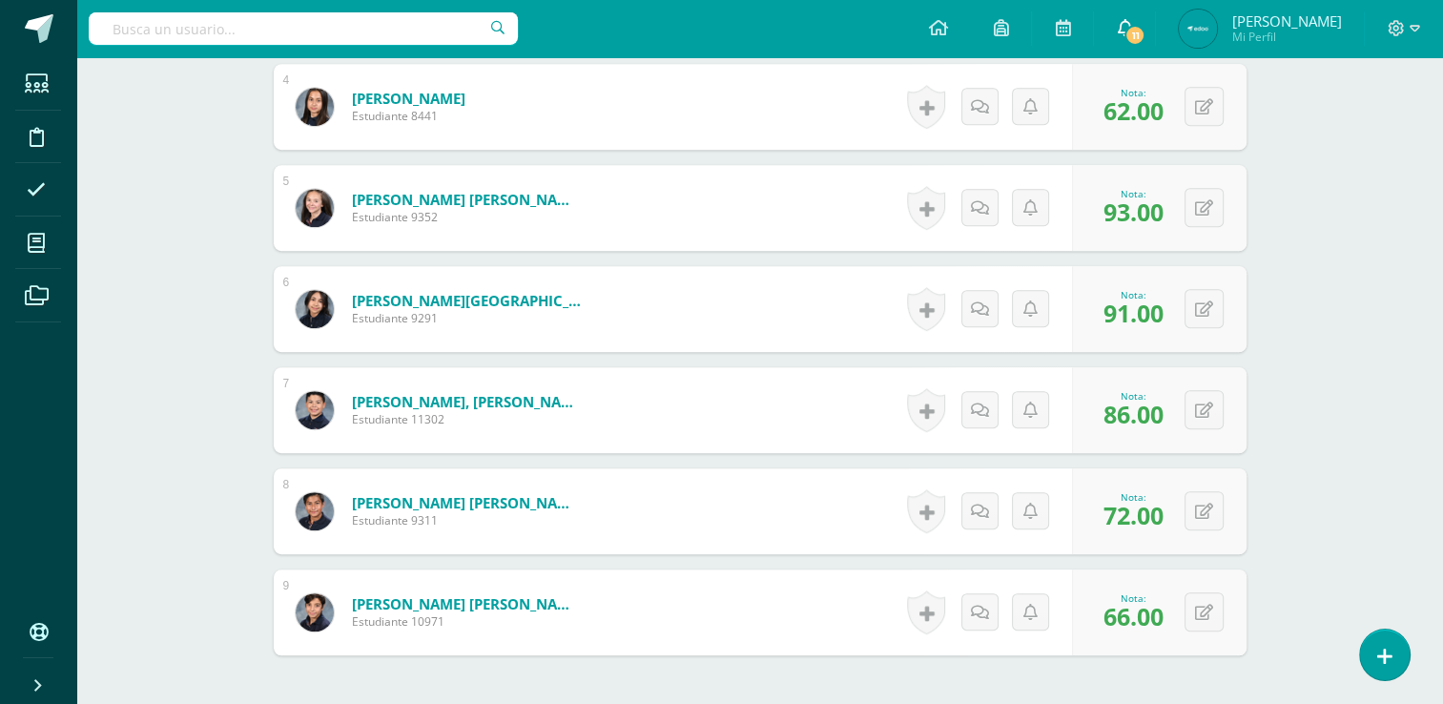
click at [1141, 45] on link "11" at bounding box center [1124, 28] width 61 height 57
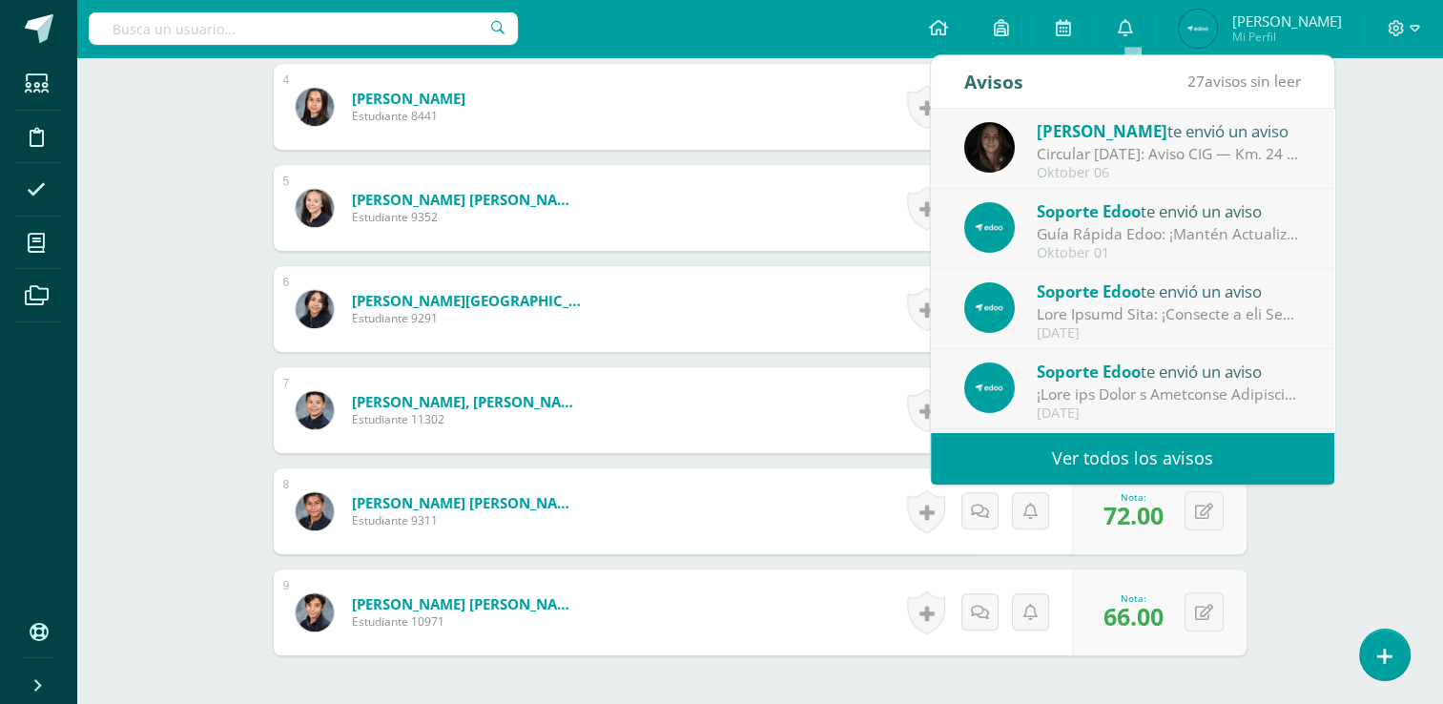
click at [1242, 151] on div "Circular [DATE]: Aviso CIG — Km. 24 CAES: Por trabajos por derrumbe, la vía sig…" at bounding box center [1169, 154] width 265 height 22
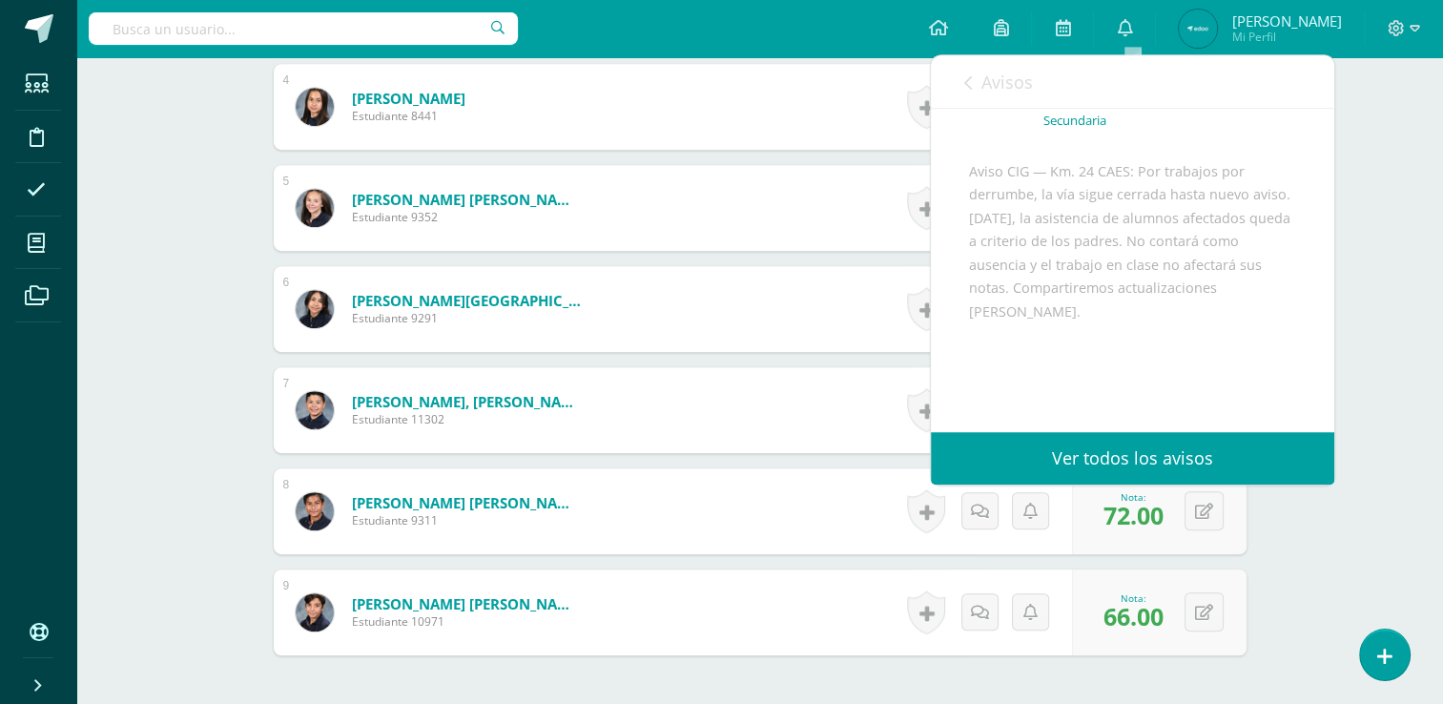
scroll to position [0, 0]
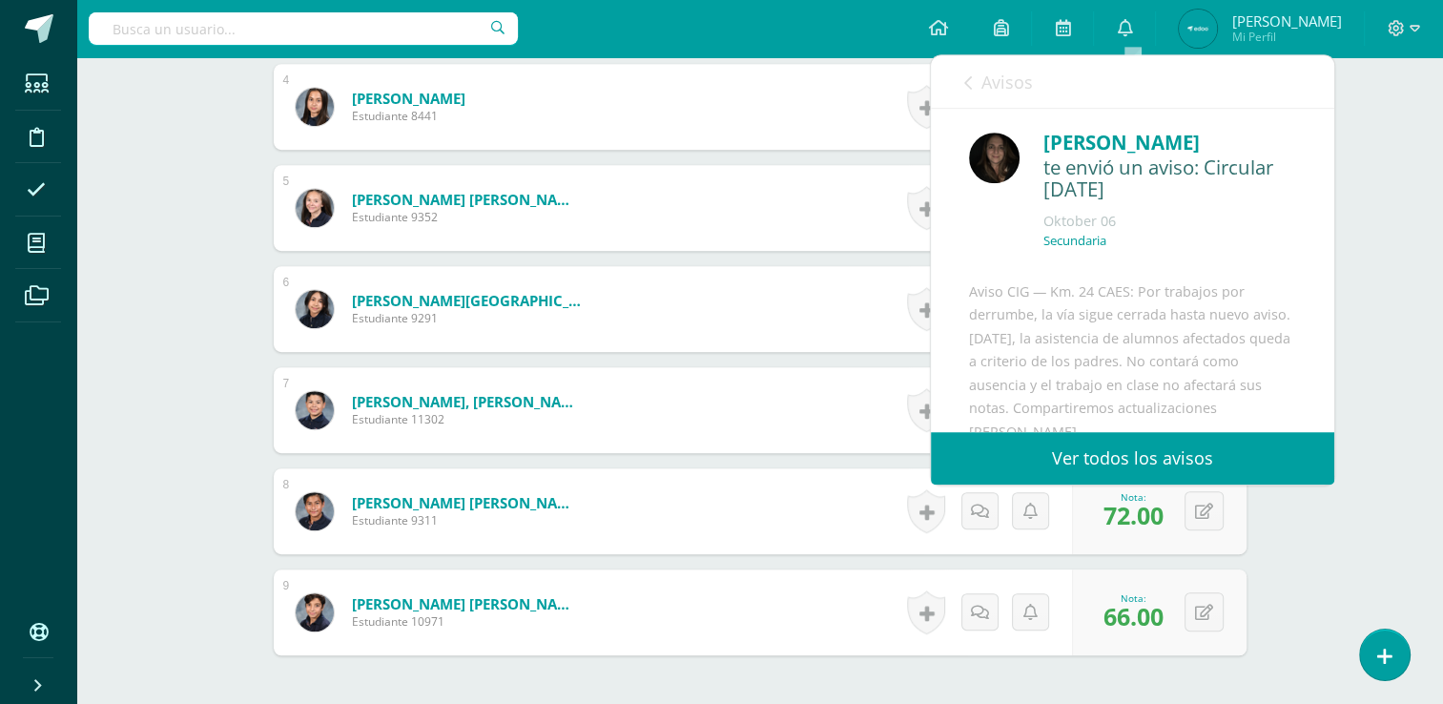
click at [966, 75] on icon at bounding box center [968, 82] width 8 height 15
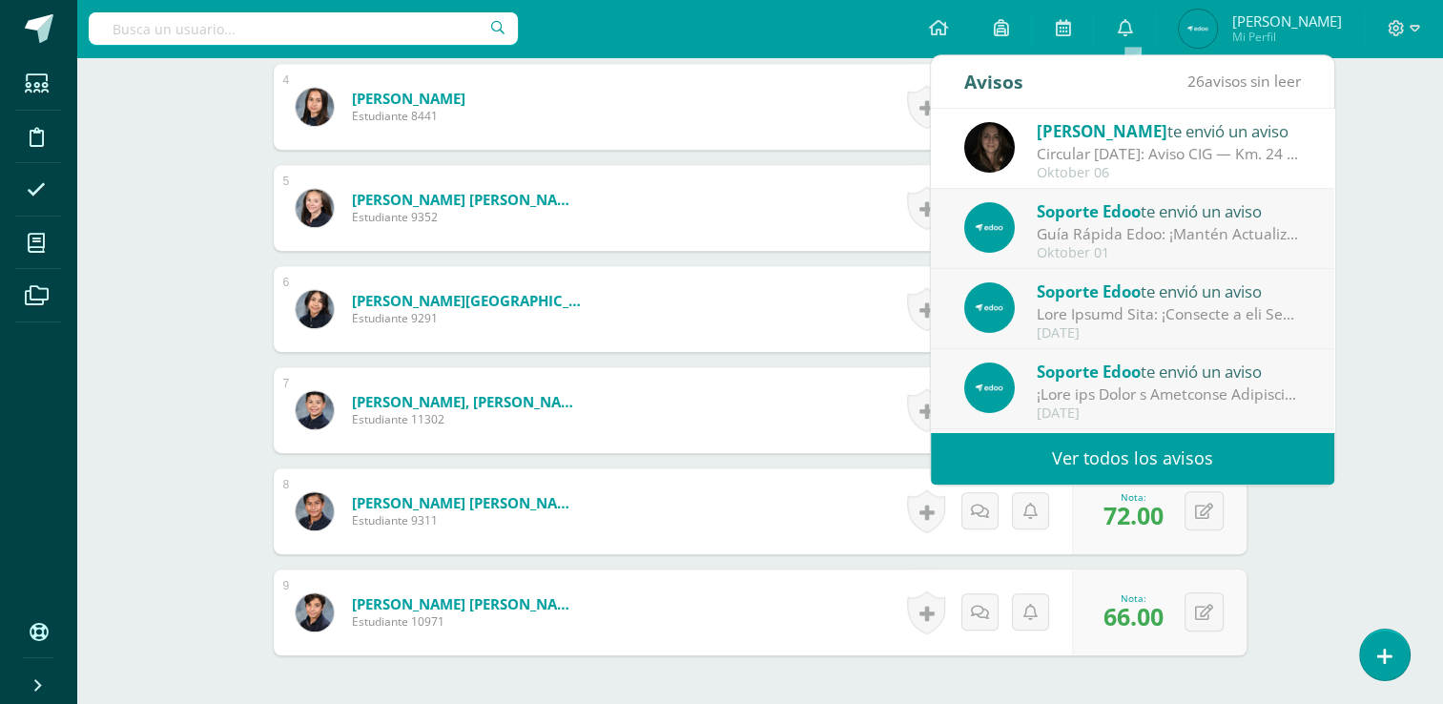
click at [1186, 448] on link "Ver todos los avisos" at bounding box center [1133, 458] width 404 height 52
